Goal: Task Accomplishment & Management: Manage account settings

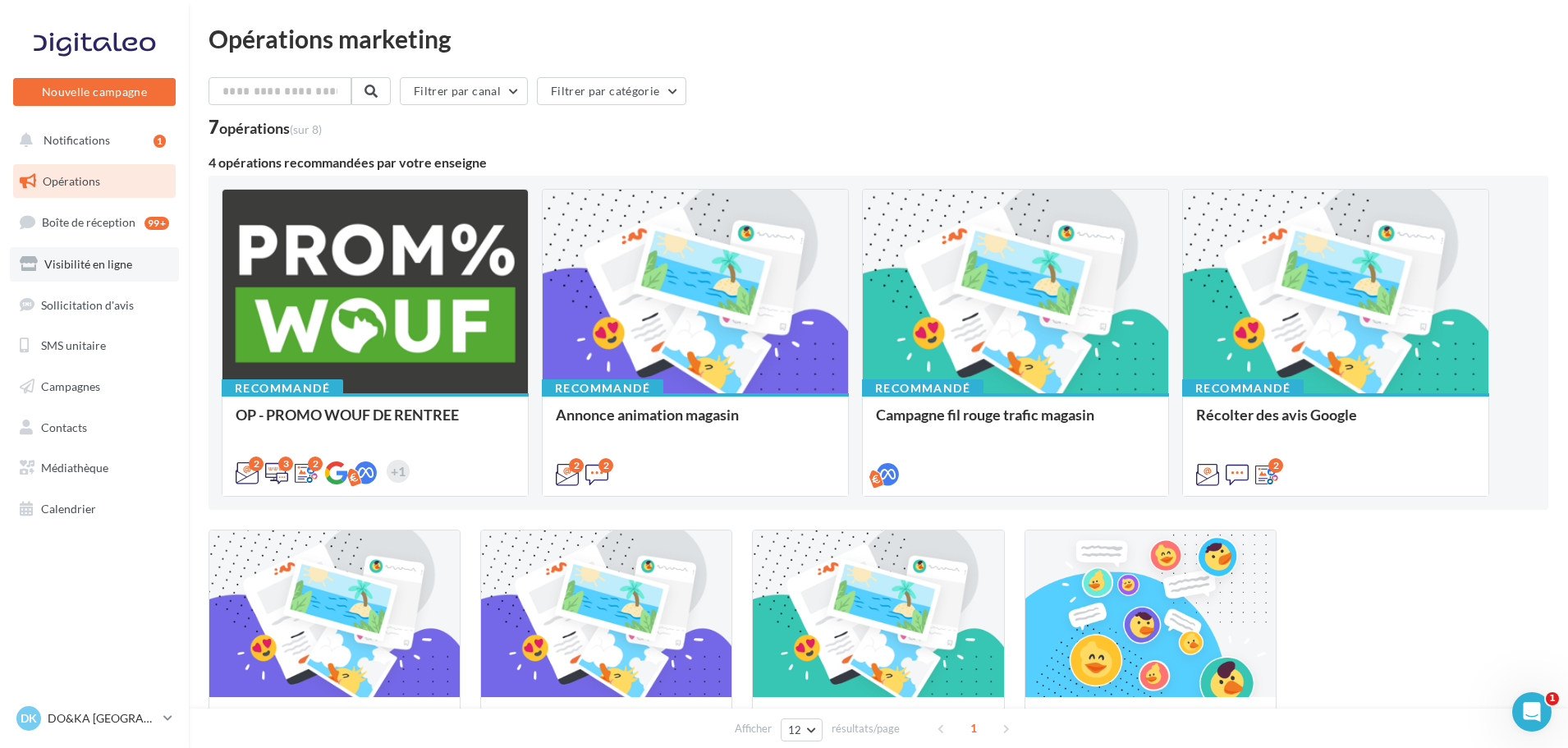
click at [110, 257] on span "Visibilité en ligne" at bounding box center [88, 264] width 88 height 14
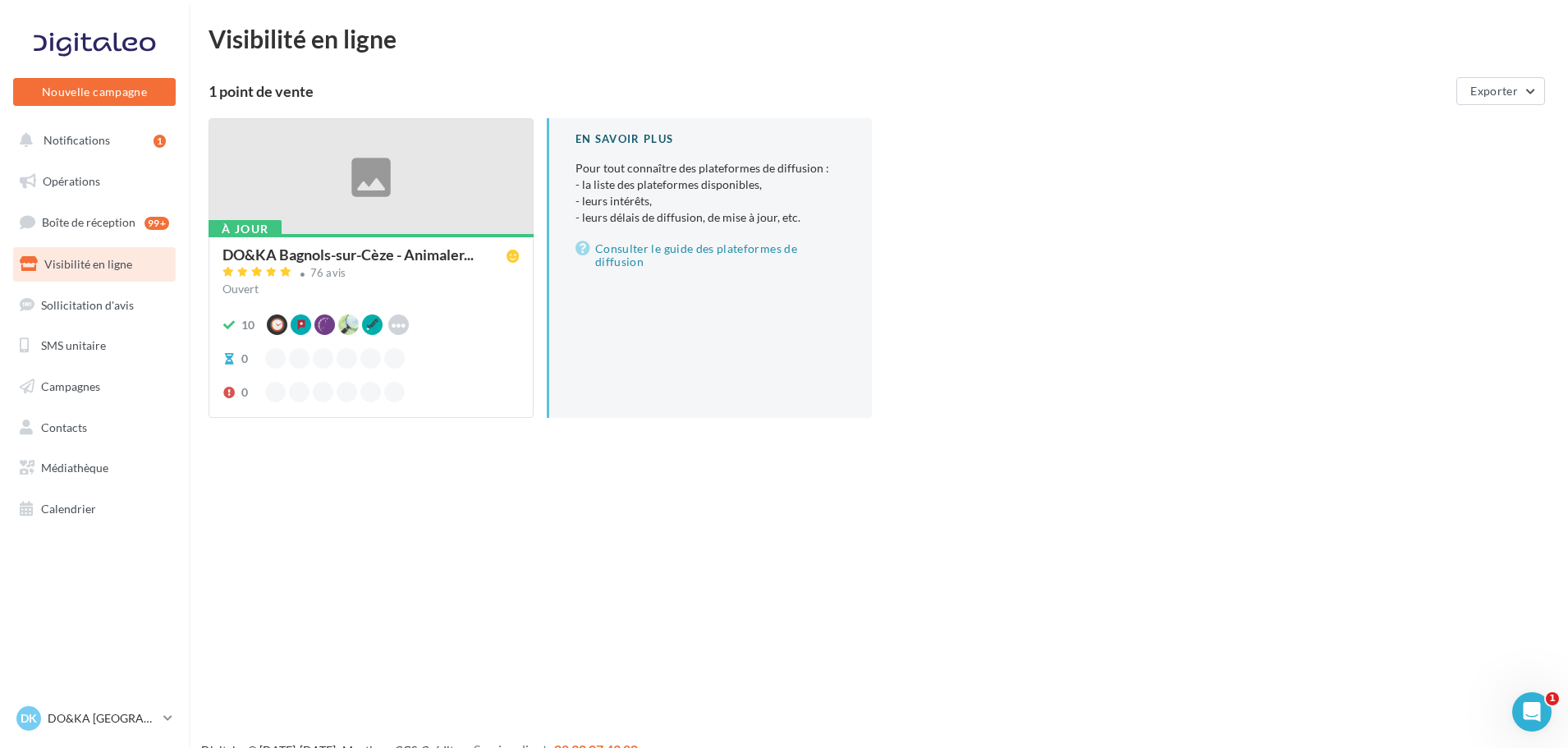
click at [314, 224] on div at bounding box center [371, 178] width 323 height 116
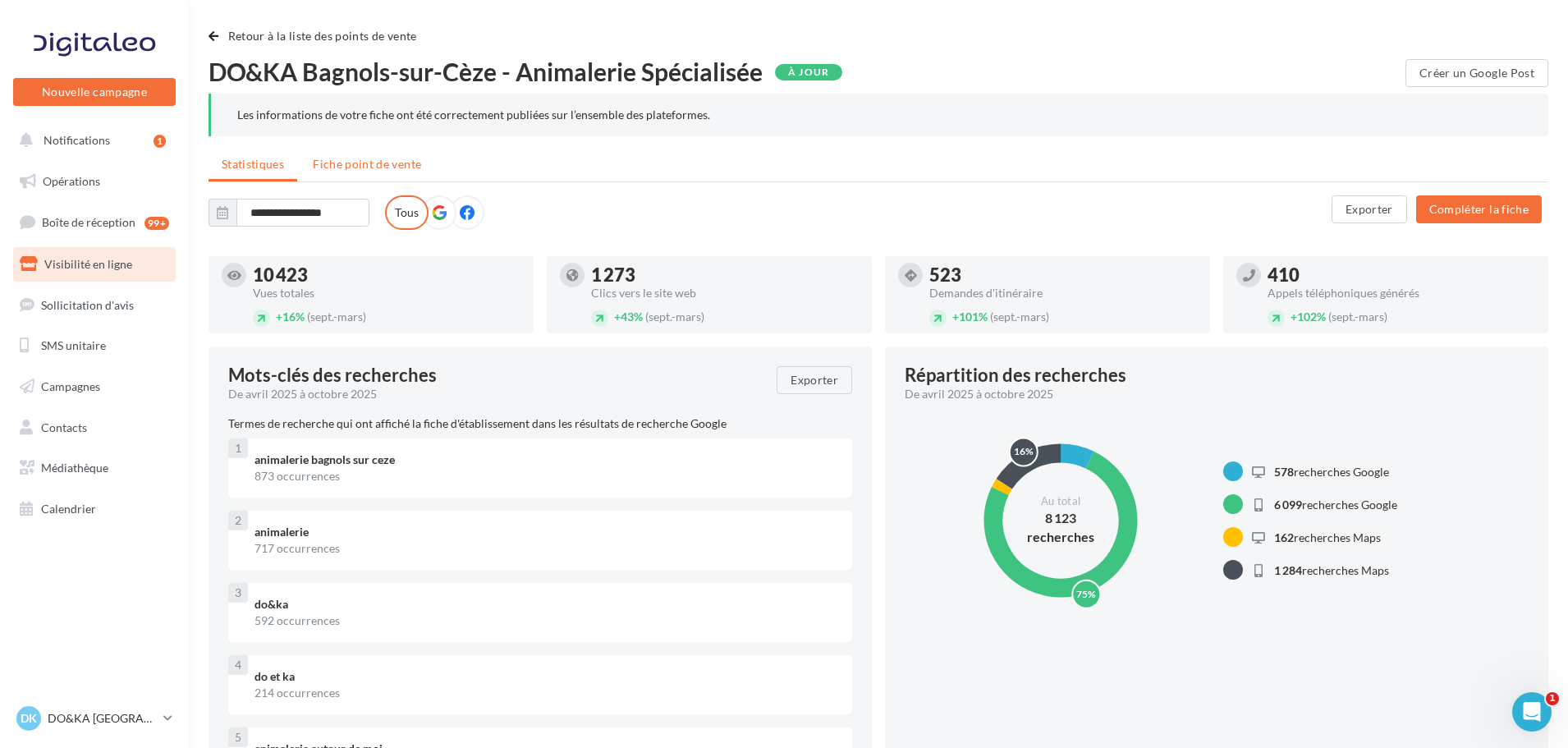
click at [368, 173] on li "Fiche point de vente" at bounding box center [367, 164] width 135 height 29
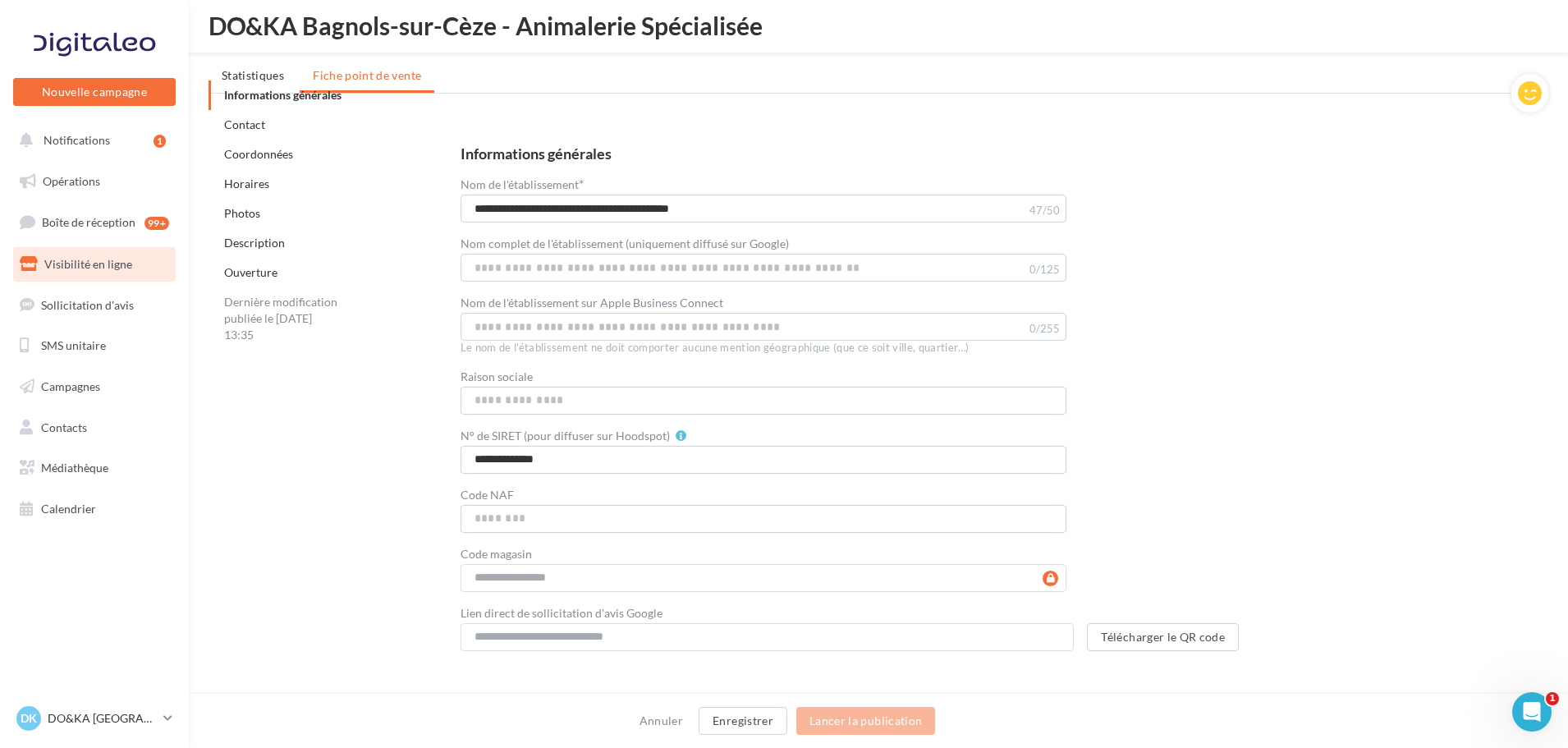
scroll to position [285, 0]
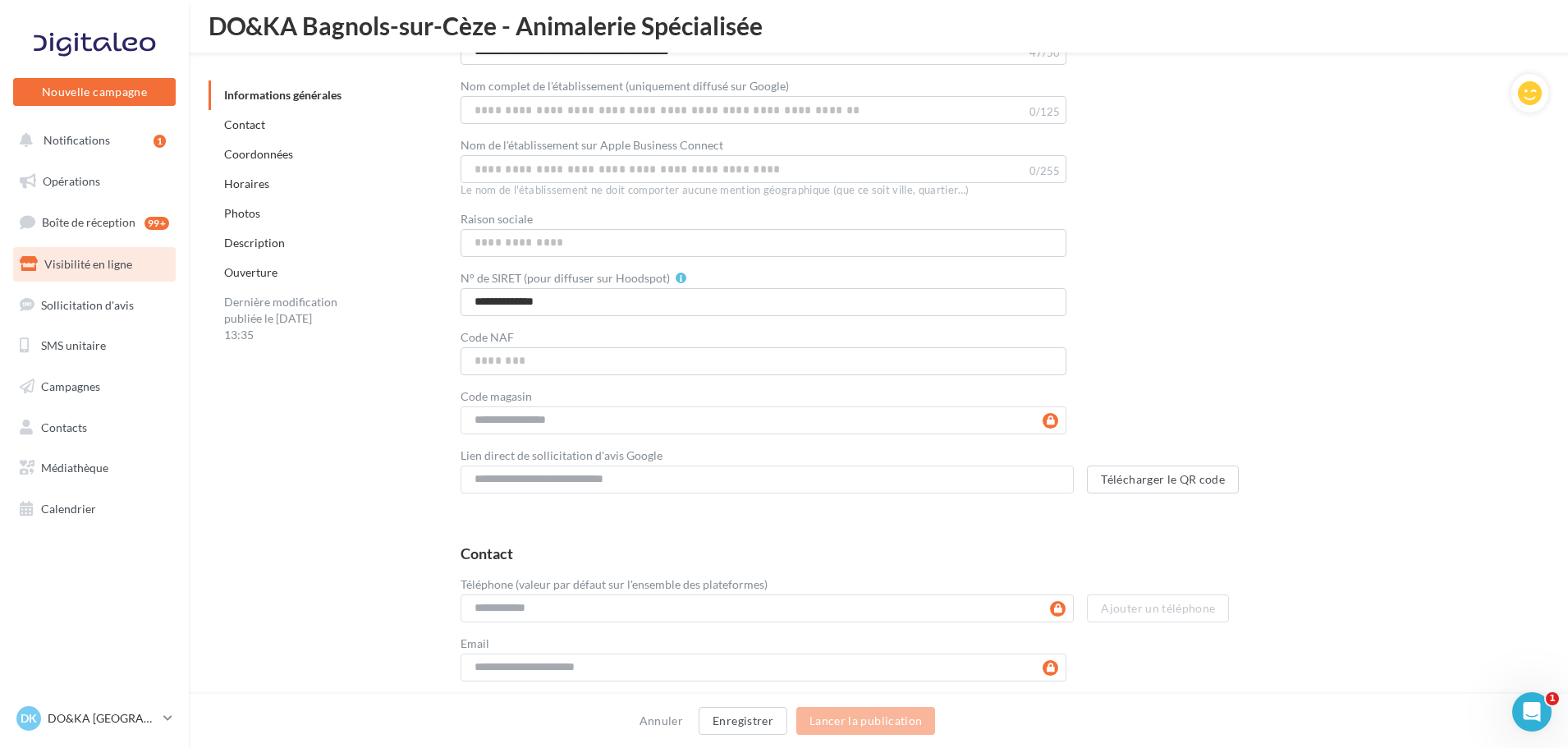
click at [263, 266] on link "Ouverture" at bounding box center [250, 272] width 53 height 14
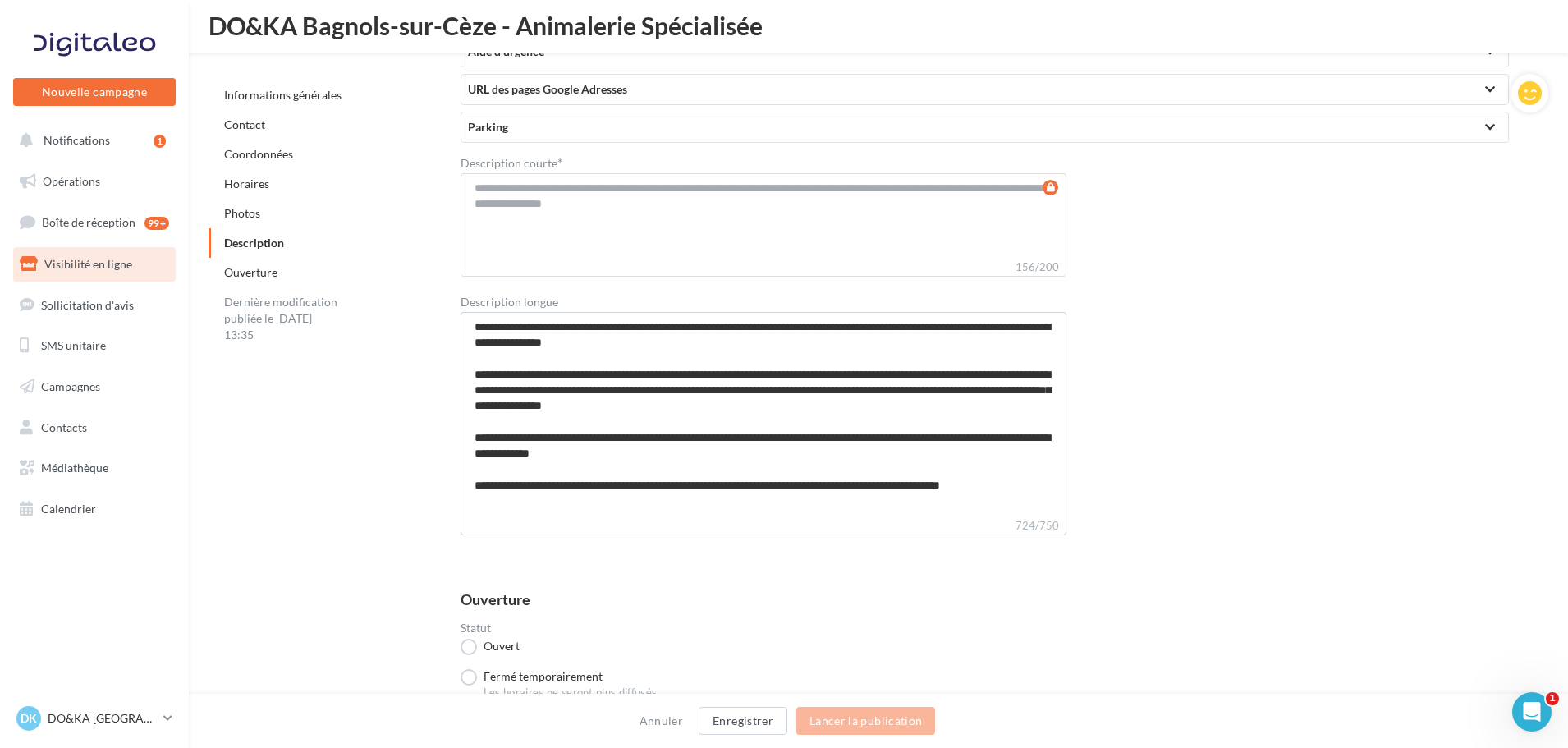
scroll to position [4160, 0]
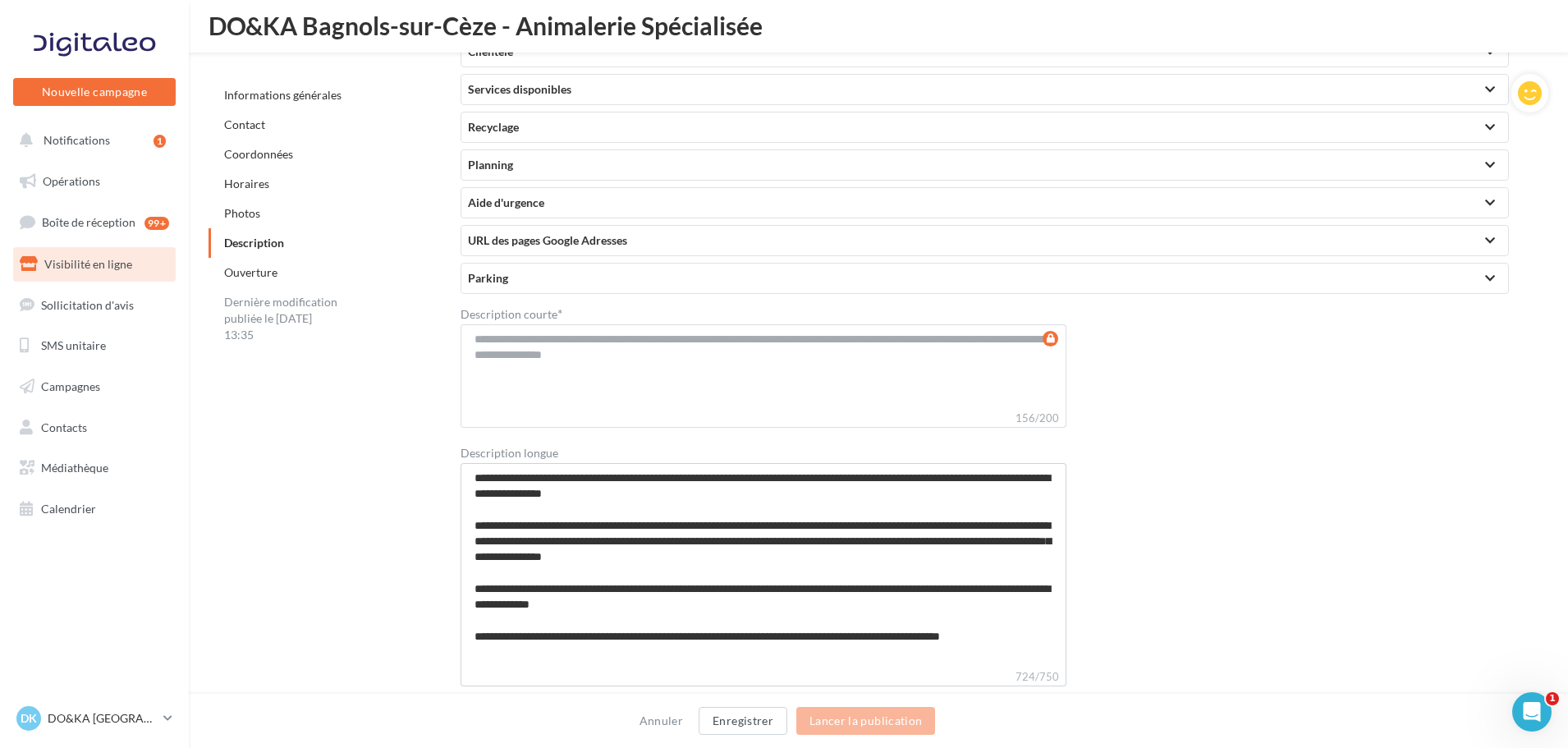
click at [245, 186] on link "Horaires" at bounding box center [246, 183] width 46 height 14
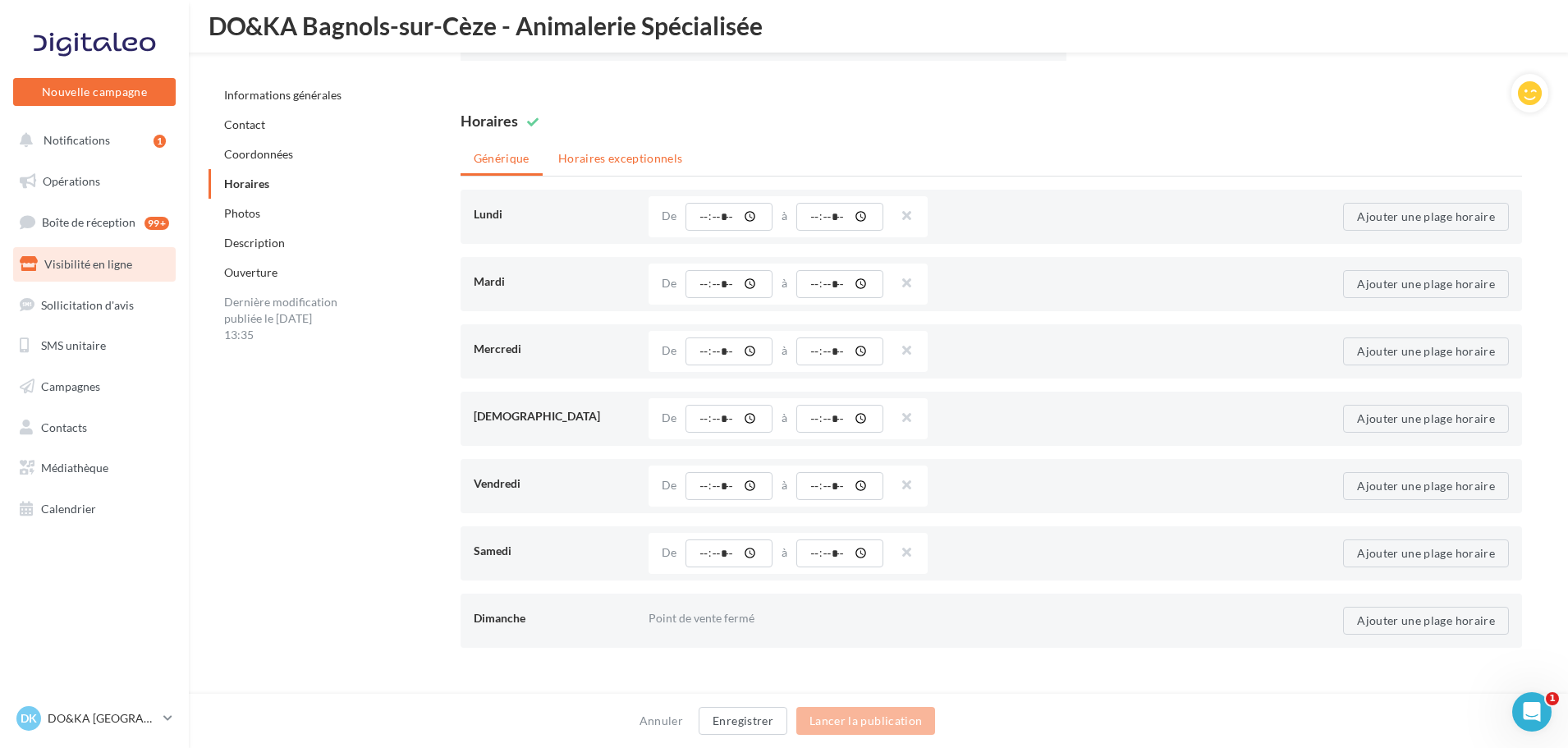
click at [582, 163] on li "Horaires exceptionnels" at bounding box center [621, 158] width 151 height 29
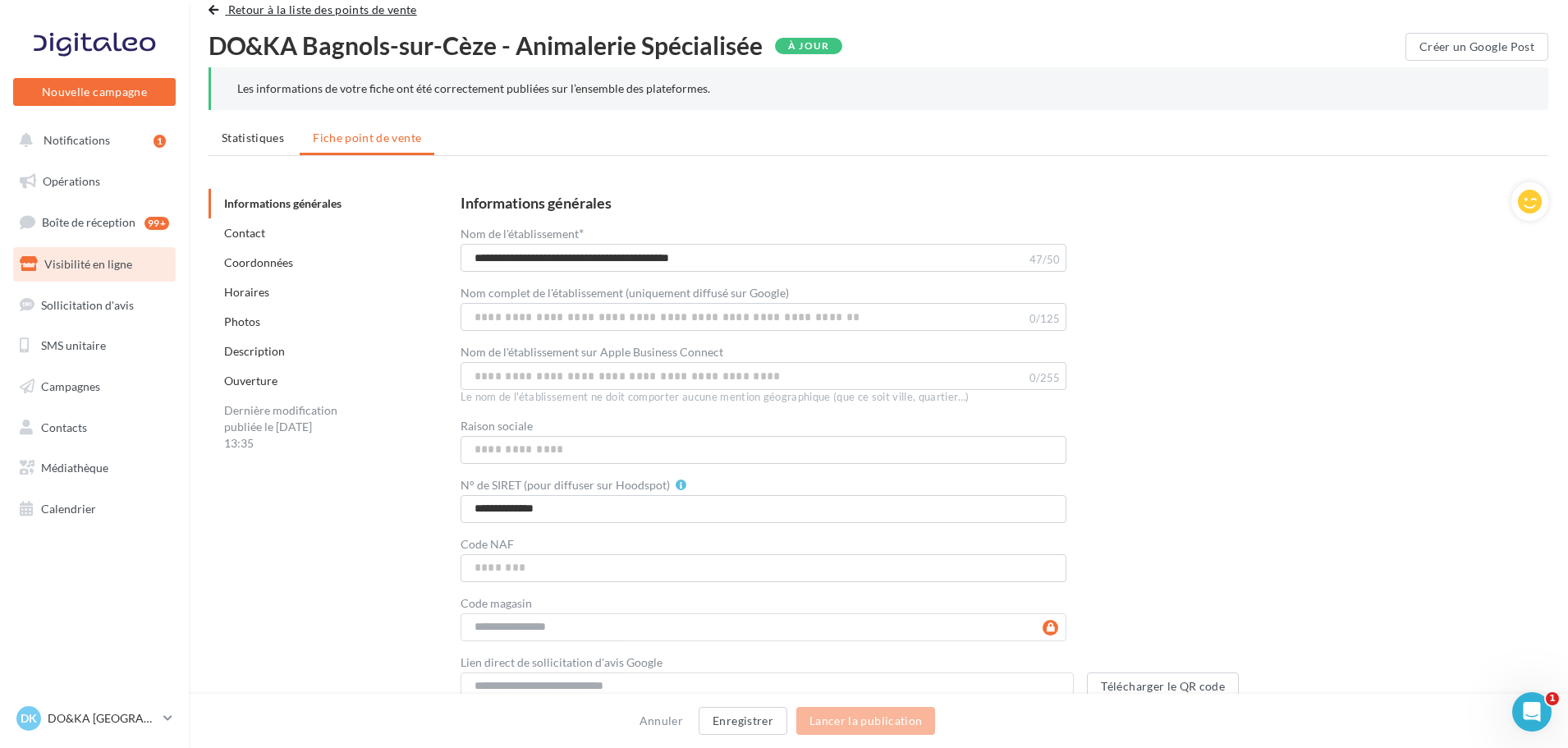
click at [231, 9] on span "Retour à la liste des points de vente" at bounding box center [322, 10] width 189 height 14
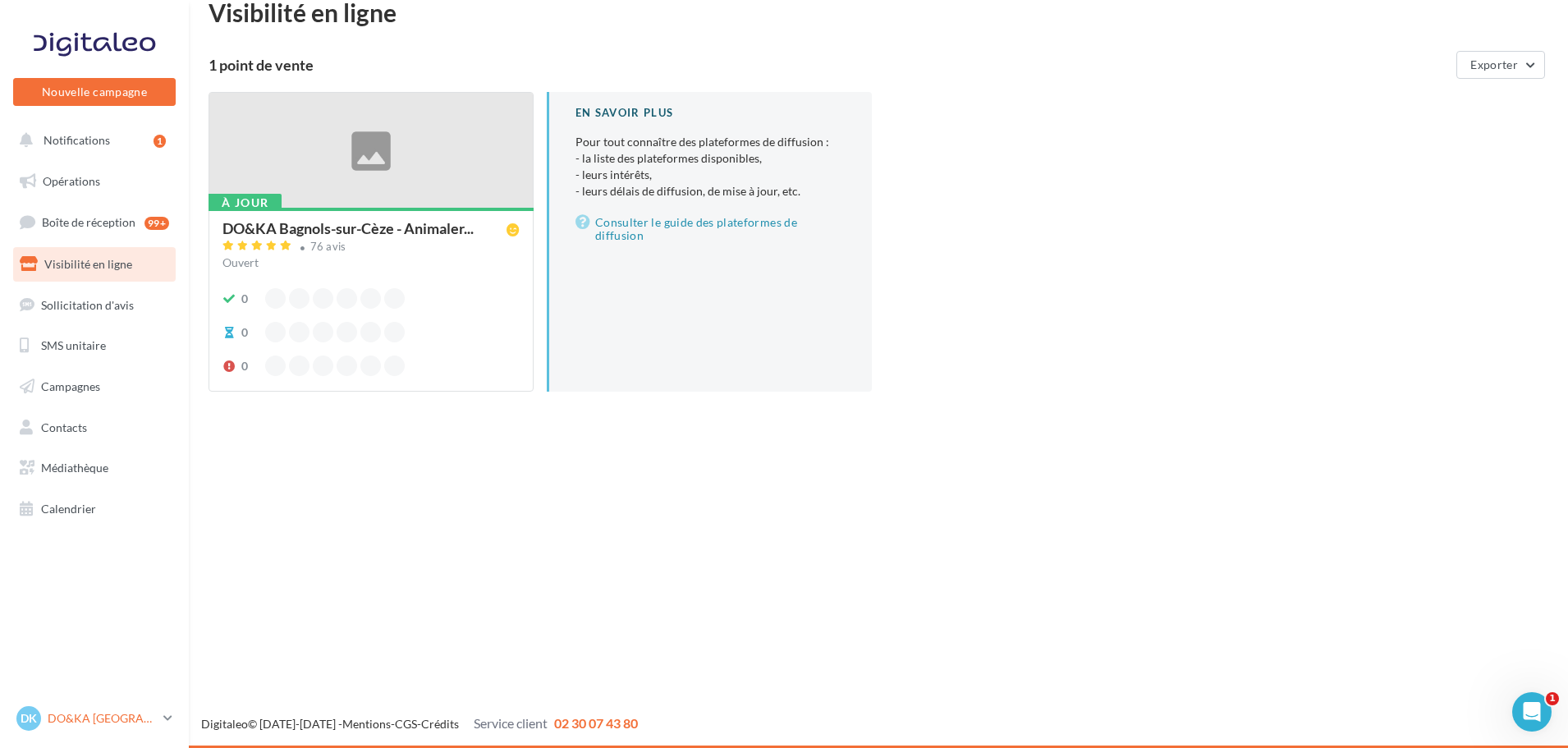
click at [63, 705] on link "DK DO&KA Bagnols-sur-Cèze bagnolssurceze" at bounding box center [95, 718] width 163 height 31
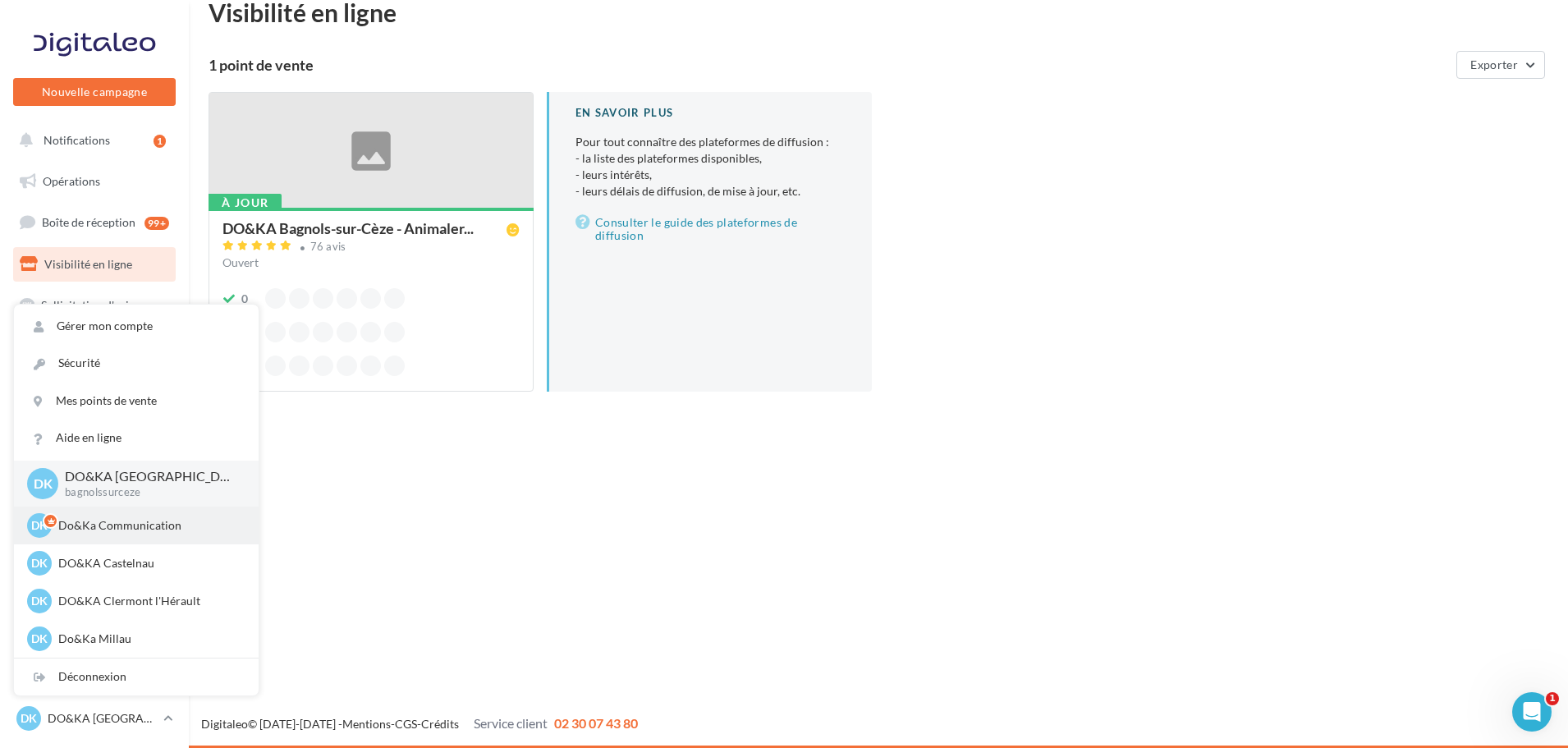
click at [112, 526] on p "Do&Ka Communication" at bounding box center [148, 525] width 180 height 16
